Goal: Task Accomplishment & Management: Manage account settings

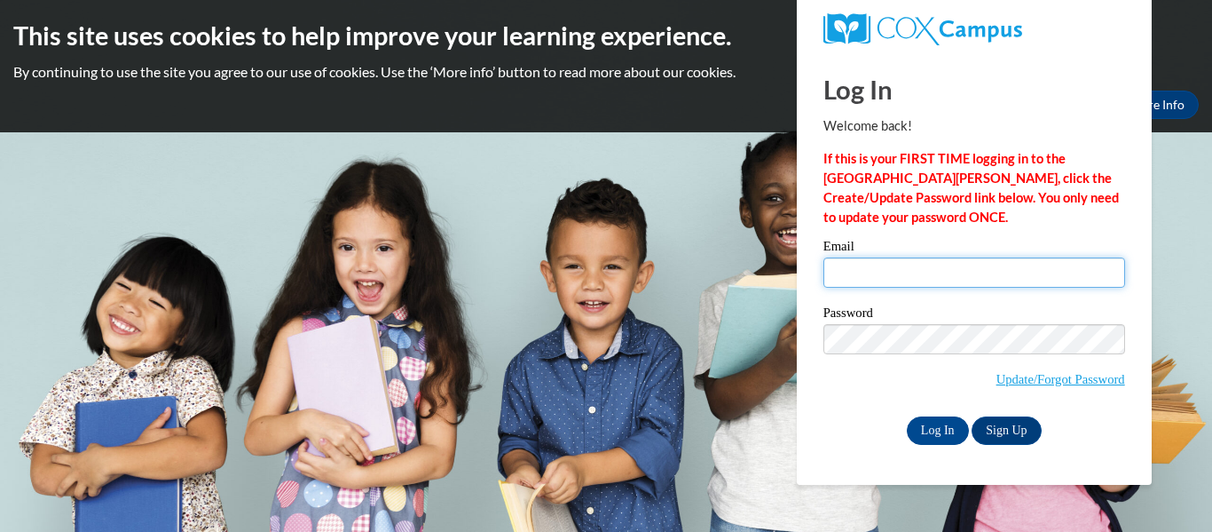
click at [840, 277] on input "Email" at bounding box center [975, 272] width 302 height 30
type input "hbehnke@shiocton.k12.wi.us"
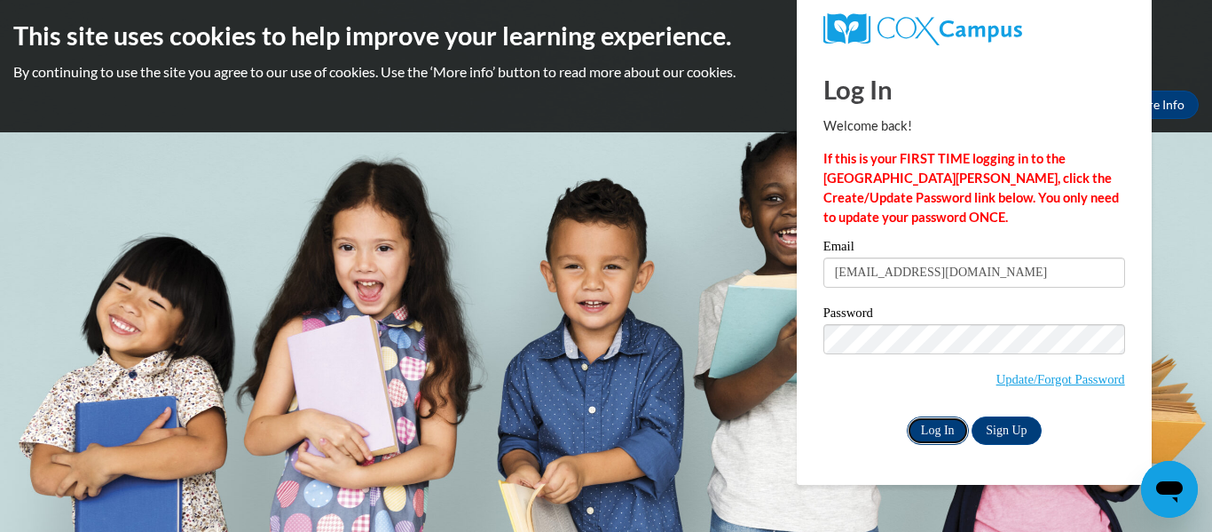
click at [947, 429] on input "Log In" at bounding box center [938, 430] width 62 height 28
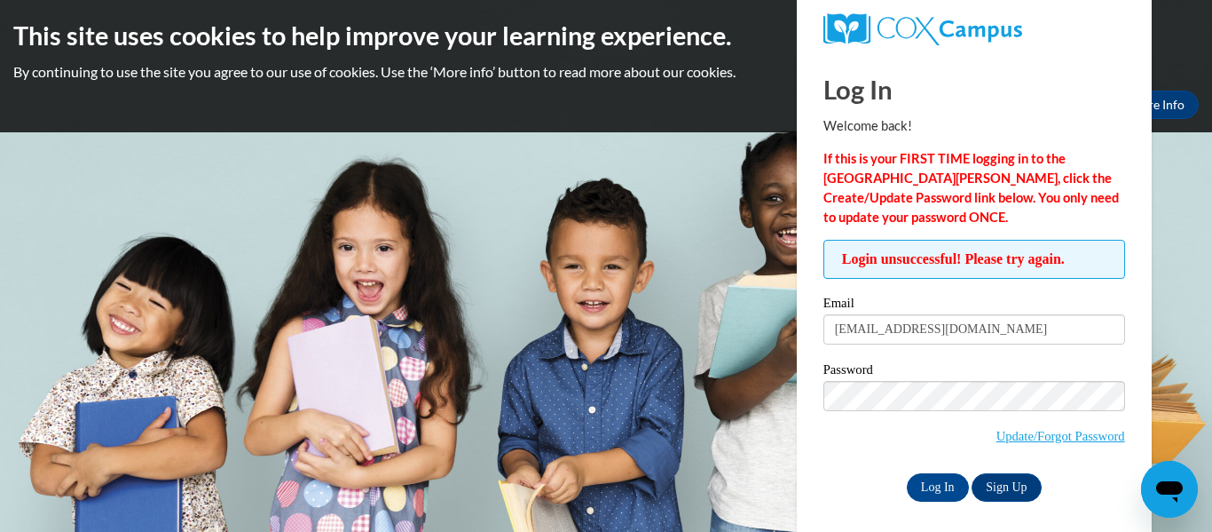
click at [1136, 366] on div "Login unsuccessful! Please try again. Please enter your email! Please enter you…" at bounding box center [974, 370] width 328 height 261
click at [942, 483] on input "Log In" at bounding box center [938, 487] width 62 height 28
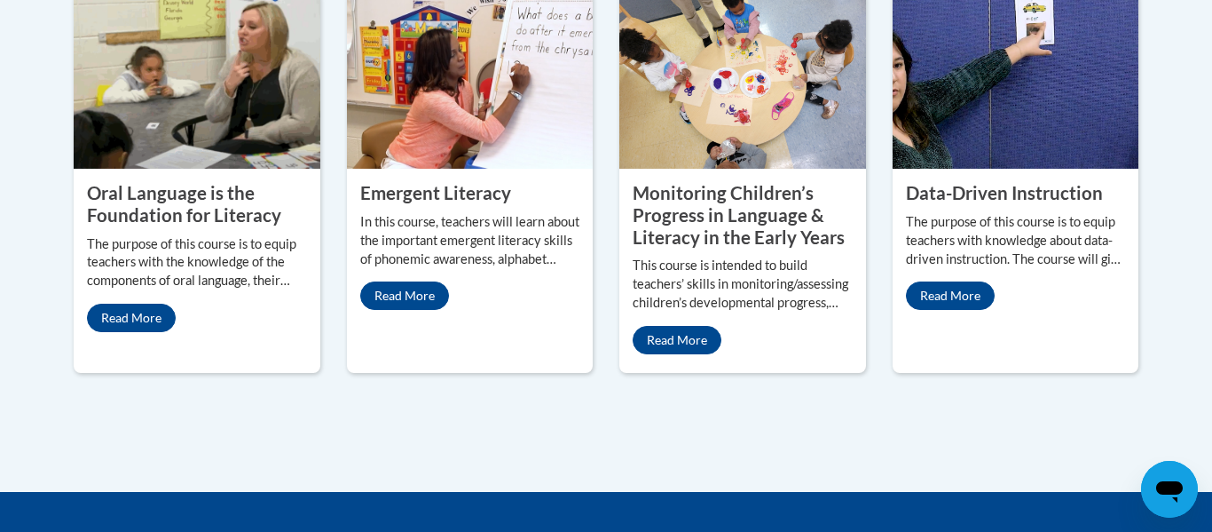
scroll to position [1697, 0]
